Goal: Task Accomplishment & Management: Use online tool/utility

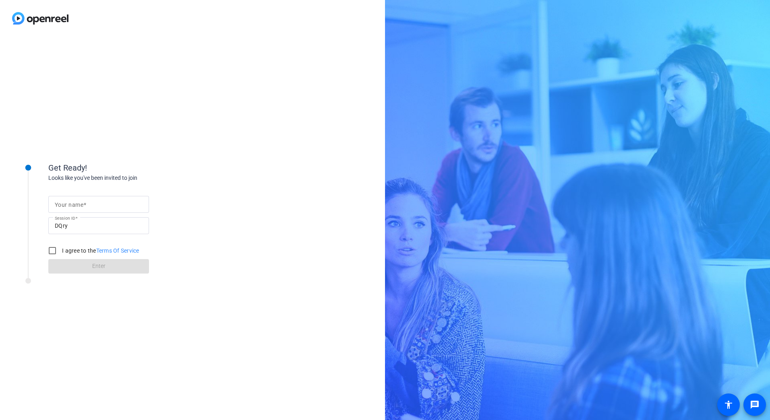
click at [76, 204] on mat-label "Your name" at bounding box center [69, 205] width 29 height 6
click at [76, 204] on input "Your name" at bounding box center [99, 205] width 88 height 10
type input "[PERSON_NAME]"
click at [50, 250] on input "I agree to the Terms Of Service" at bounding box center [52, 251] width 16 height 16
checkbox input "true"
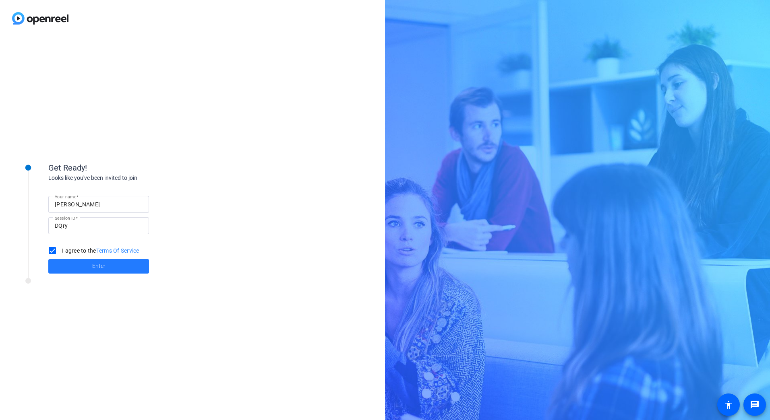
click at [130, 265] on span at bounding box center [98, 266] width 101 height 19
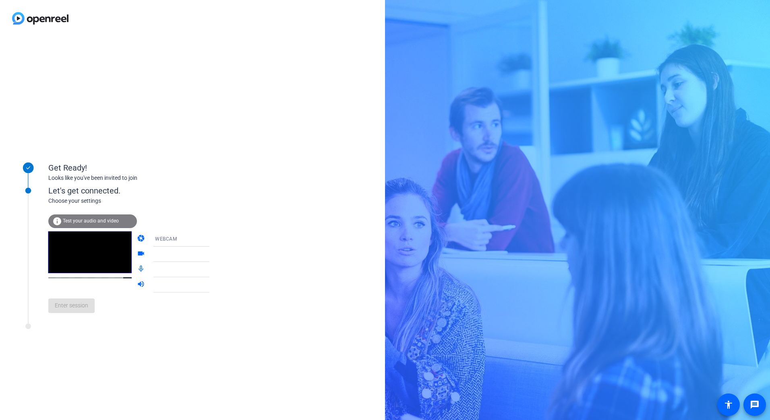
click at [103, 227] on div "info Test your audio and video" at bounding box center [92, 222] width 89 height 14
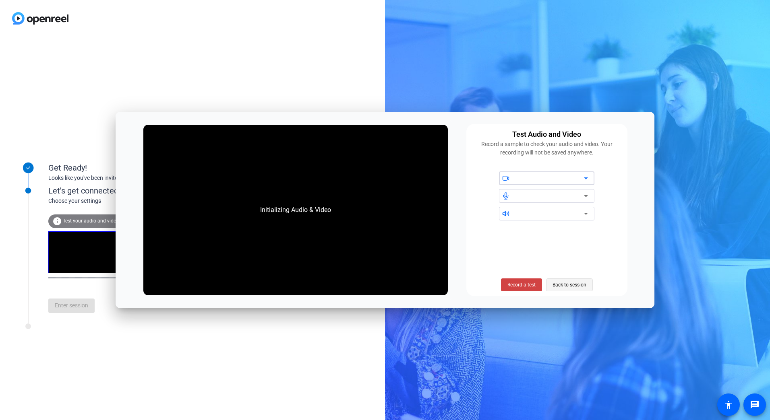
click at [576, 285] on span "Back to session" at bounding box center [569, 284] width 34 height 15
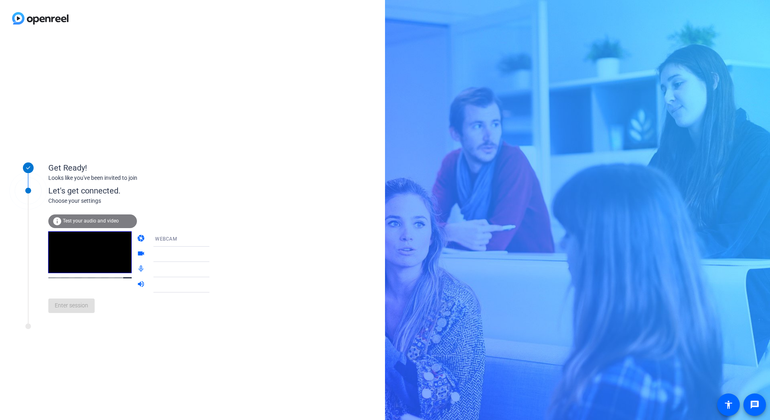
click at [95, 224] on div "info Test your audio and video" at bounding box center [92, 222] width 89 height 14
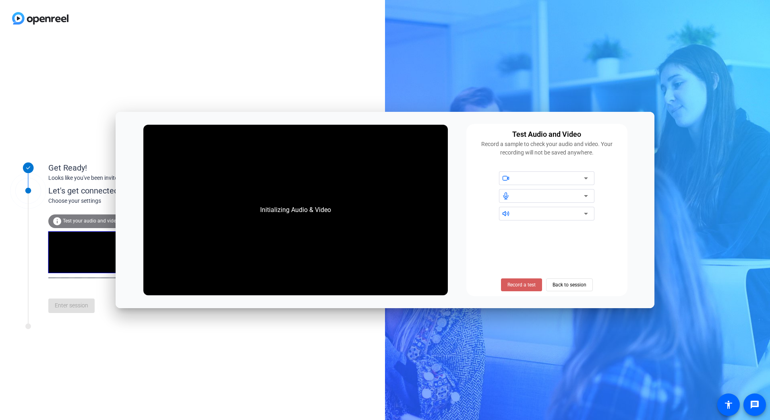
click at [532, 291] on span at bounding box center [521, 284] width 41 height 19
click at [516, 285] on span "Stop Testing (6s)" at bounding box center [521, 284] width 37 height 7
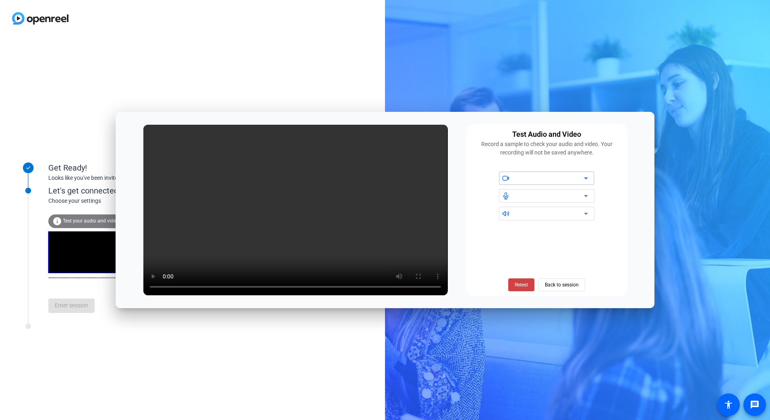
click at [574, 180] on div at bounding box center [549, 178] width 68 height 10
click at [565, 279] on span "Back to session" at bounding box center [562, 284] width 34 height 15
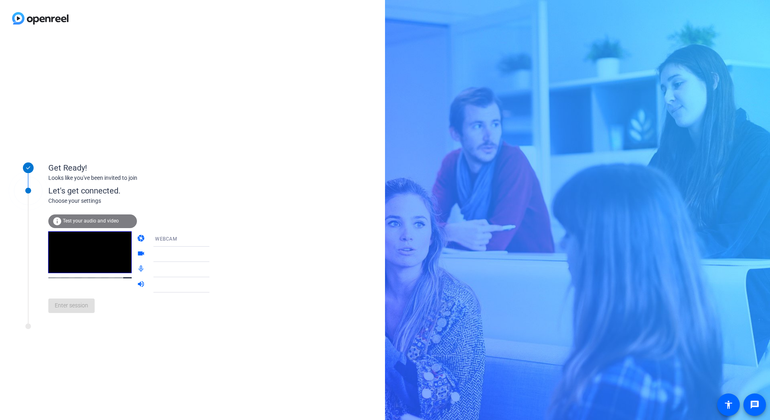
click at [66, 310] on div "Enter session" at bounding box center [136, 306] width 177 height 27
click at [213, 258] on icon at bounding box center [218, 255] width 10 height 10
click at [213, 237] on icon at bounding box center [218, 239] width 10 height 10
click at [187, 273] on mat-option "DESKTOP" at bounding box center [174, 271] width 69 height 16
click at [78, 304] on span "Enter session" at bounding box center [71, 305] width 33 height 8
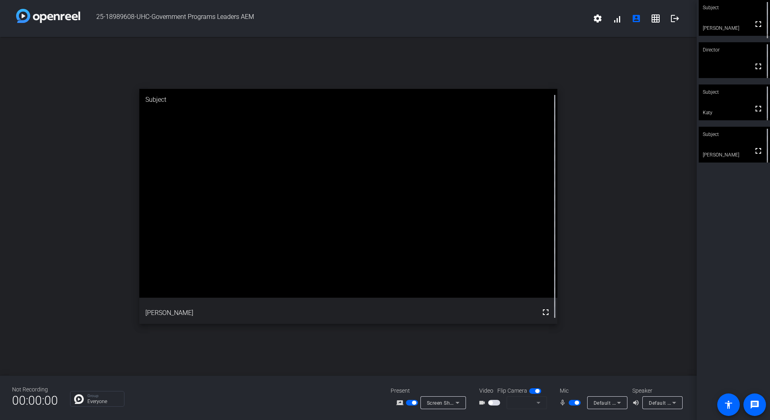
click at [569, 404] on span "button" at bounding box center [574, 403] width 12 height 6
click at [577, 403] on span "button" at bounding box center [574, 403] width 12 height 6
click at [496, 400] on span "button" at bounding box center [494, 403] width 12 height 6
click at [531, 401] on span "Logitech Webcam C925e (046d:085b)" at bounding box center [557, 403] width 89 height 6
